Goal: Obtain resource: Download file/media

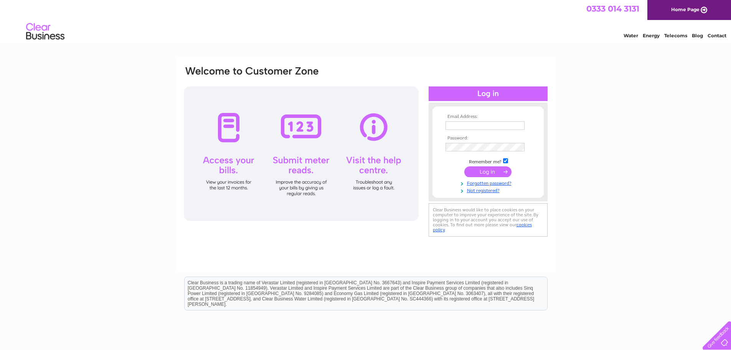
type input "robin_joyce@hotmail.co.uk"
click at [493, 172] on input "submit" at bounding box center [487, 171] width 47 height 11
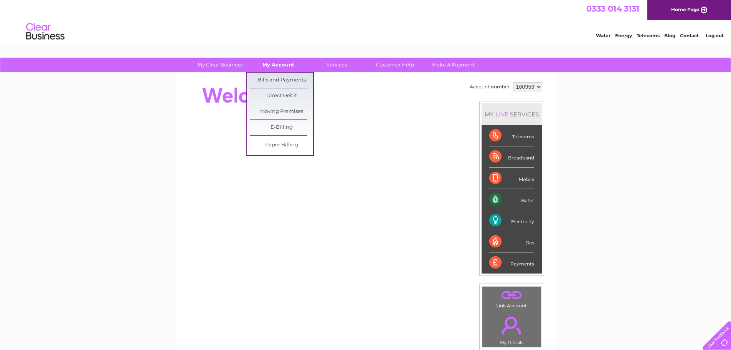
click at [284, 64] on link "My Account" at bounding box center [278, 65] width 63 height 14
click at [282, 80] on link "Bills and Payments" at bounding box center [281, 80] width 63 height 15
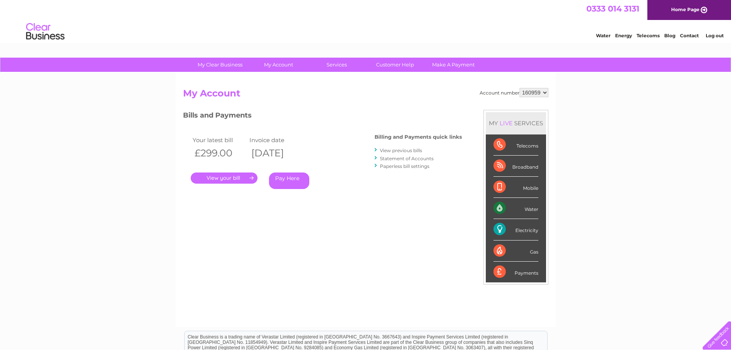
click at [398, 152] on link "View previous bills" at bounding box center [401, 150] width 42 height 6
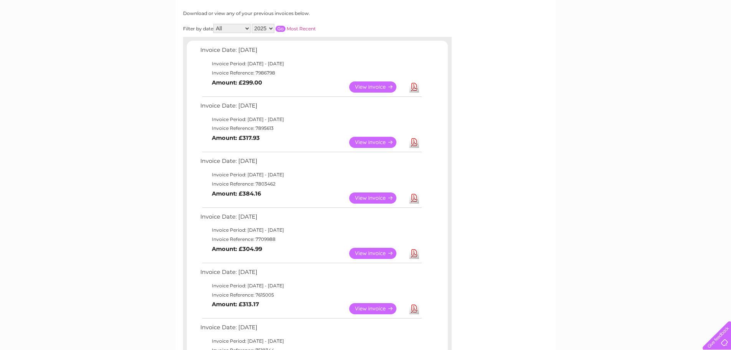
scroll to position [154, 0]
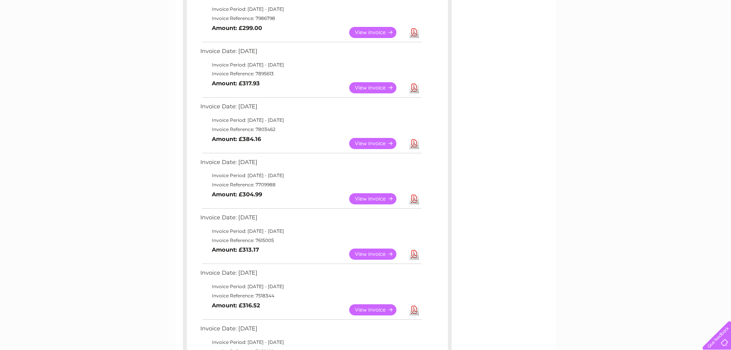
click at [416, 144] on link "Download" at bounding box center [415, 143] width 10 height 11
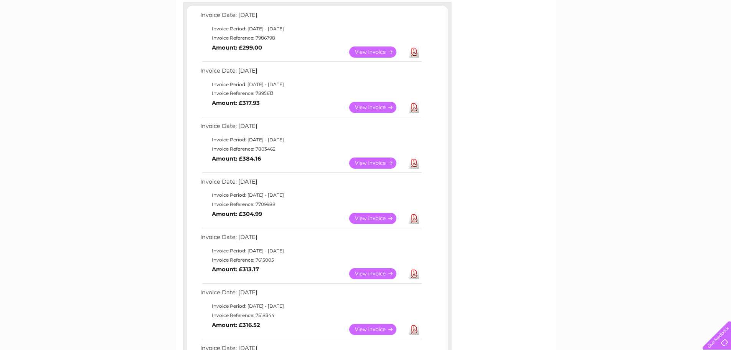
scroll to position [77, 0]
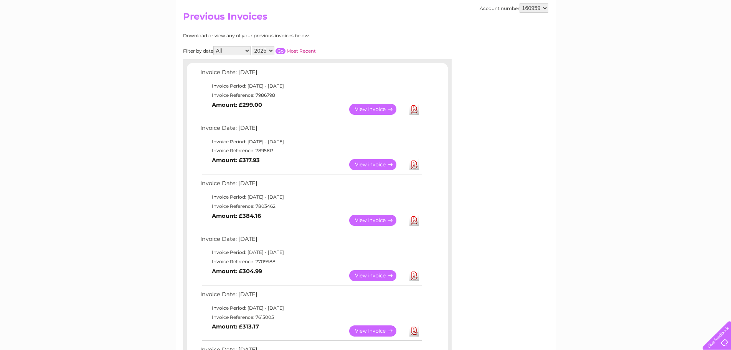
click at [413, 110] on link "Download" at bounding box center [415, 109] width 10 height 11
click at [413, 165] on link "Download" at bounding box center [415, 164] width 10 height 11
